Goal: Transaction & Acquisition: Subscribe to service/newsletter

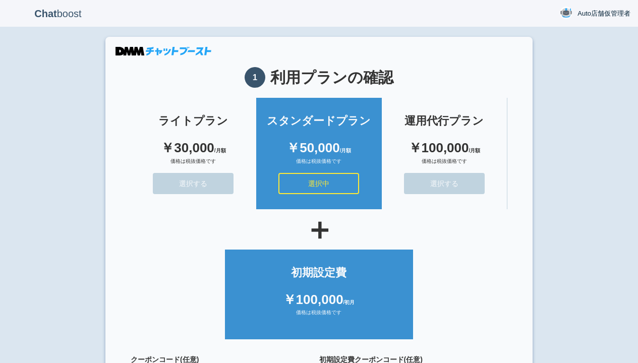
scroll to position [90, 0]
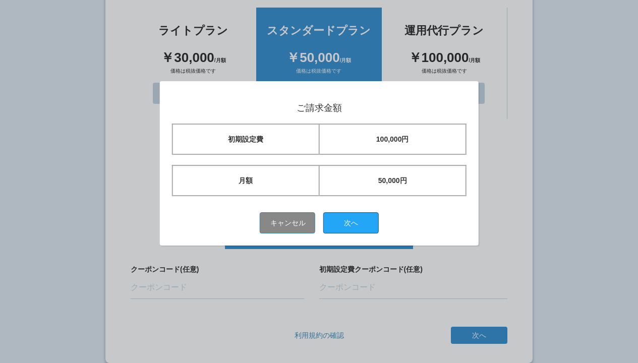
click at [355, 223] on button "次へ" at bounding box center [351, 222] width 56 height 21
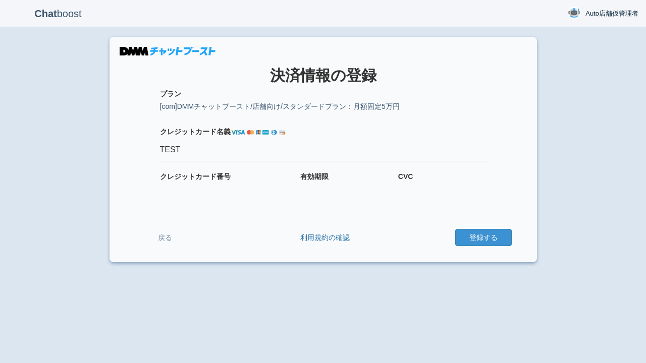
type input "TEST"
click at [483, 238] on button "登録する" at bounding box center [483, 237] width 57 height 17
